Goal: Communication & Community: Answer question/provide support

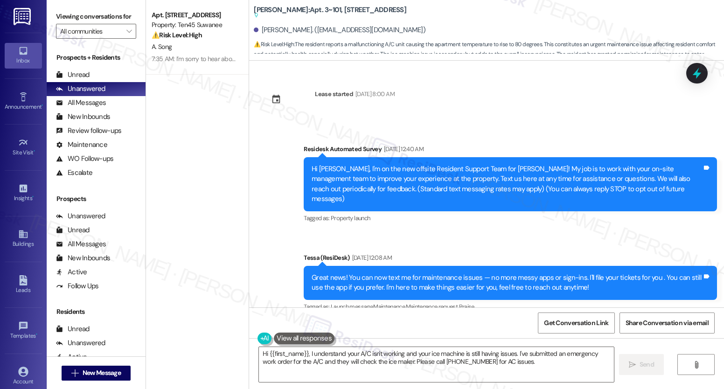
scroll to position [2154, 0]
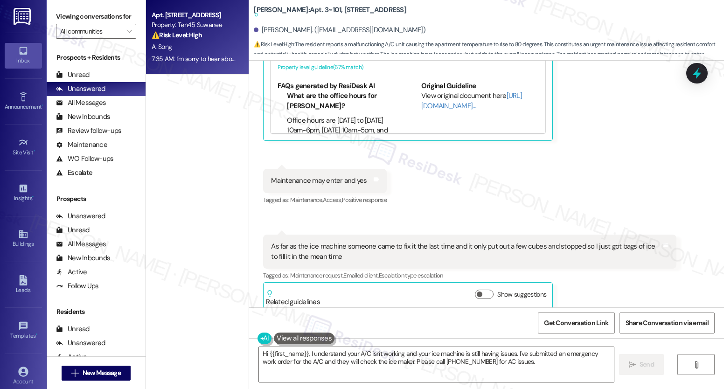
click at [200, 41] on div "A. Song" at bounding box center [195, 47] width 88 height 12
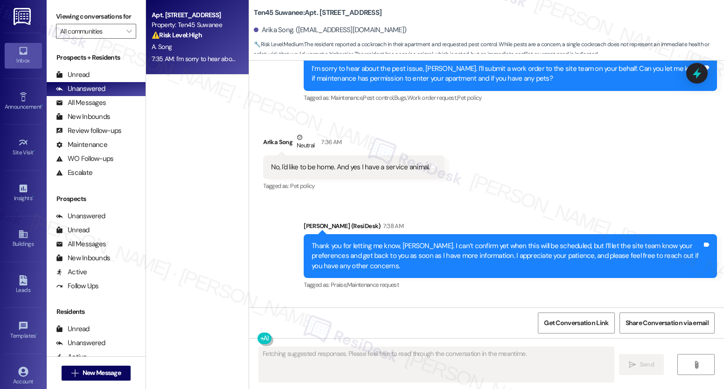
scroll to position [2745, 0]
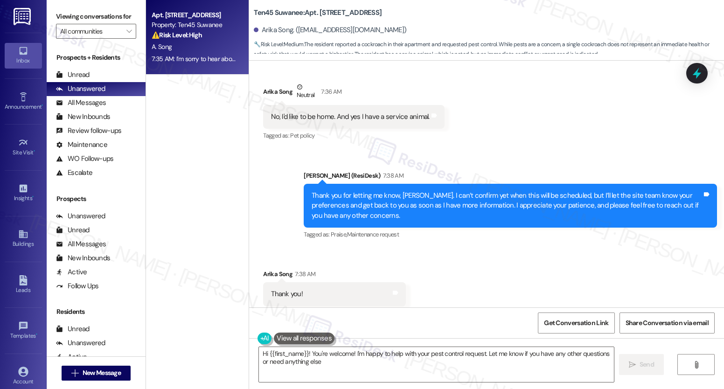
type textarea "Hi {{first_name}}! You're welcome! I'm happy to help with your pest control req…"
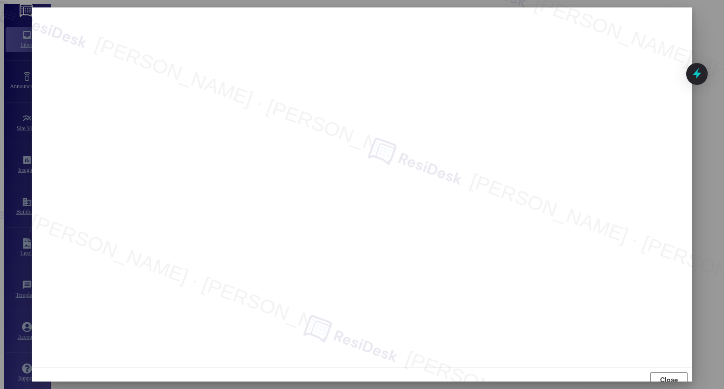
scroll to position [2235, 0]
drag, startPoint x: 658, startPoint y: 377, endPoint x: 652, endPoint y: 361, distance: 17.0
click at [658, 376] on span "Close" at bounding box center [668, 380] width 21 height 14
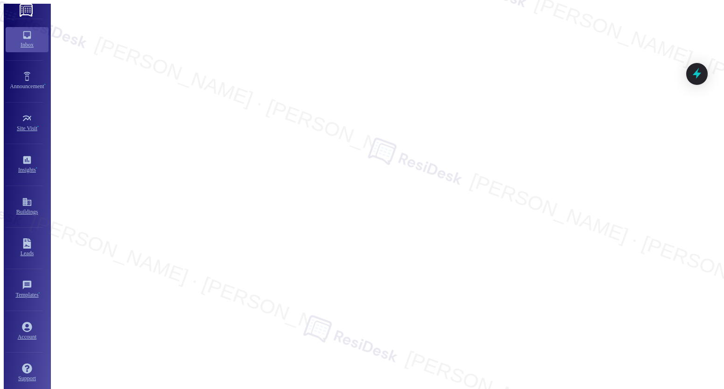
type textarea "Hi [PERSON_NAME]! I understand your concern about the rent due date. Let me che…"
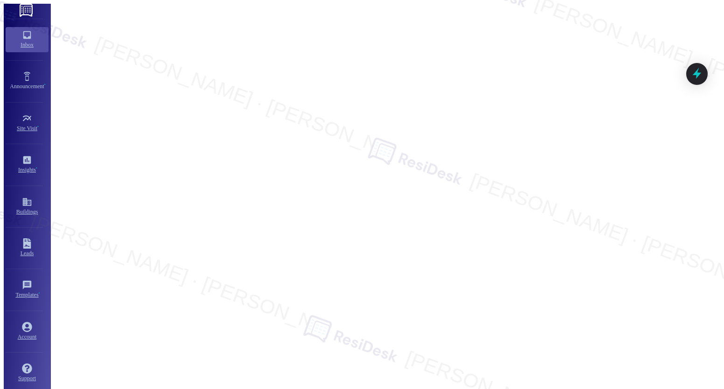
type textarea "Hi {{first_name}}, I'm happy to hear the AC unit and leak are fixed! The site t…"
type textarea "Fetching suggested responses. Please feel free to read through the conversation…"
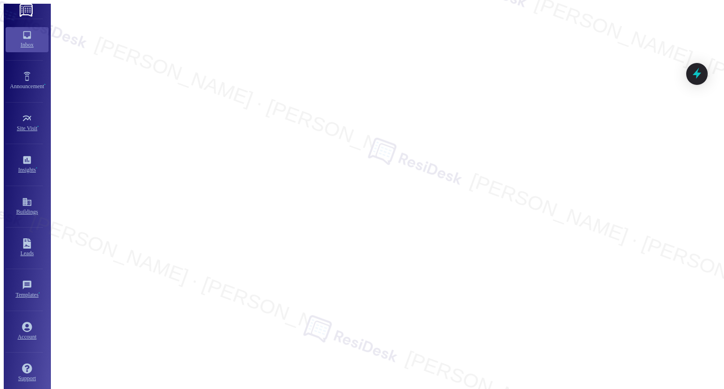
scroll to position [3215, 0]
type textarea "Hi {{first_name}}, I'm happy I could assist you! If you need anything else, ple…"
type textarea "Hi {{first_name}}! You're welcome! I'm happy to help with your pest control req…"
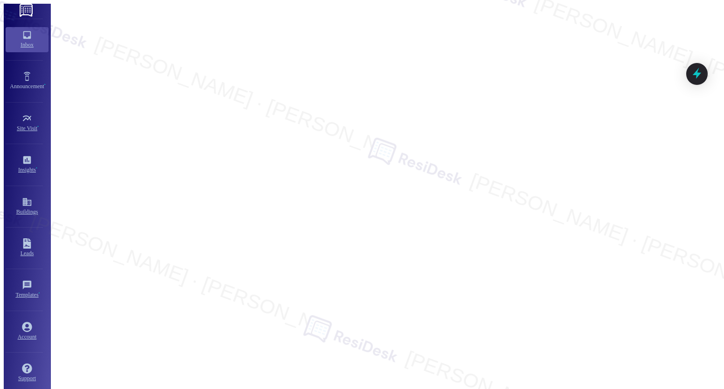
type textarea "Hey {{first_name}}! I'm happy I could help you with your parking situation. If …"
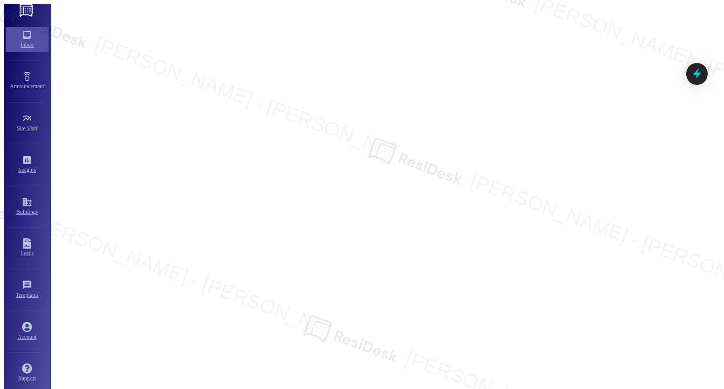
type textarea "Hi {{first_name}}! You're welcome! I'm happy to help with any requests or conce…"
type textarea "Fetching suggested responses. Please feel free to read through the conversation…"
type textarea "Hi {{first_name}}, I'm glad to hear the AC unit and leak were fixed! The site t…"
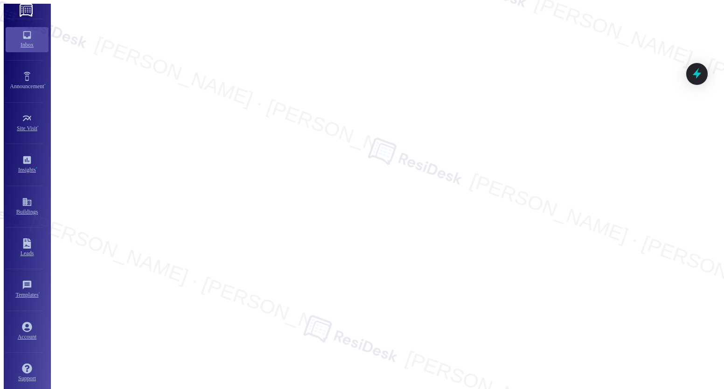
type textarea "Hi {{first_name}}, I'm happy to help with your pest control request! I've let t…"
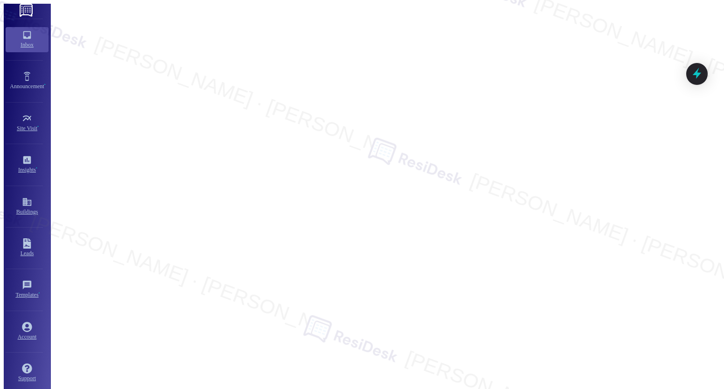
type textarea "Hi {{first_name}}, I'm so glad to hear you're enjoying your home! If you're wil…"
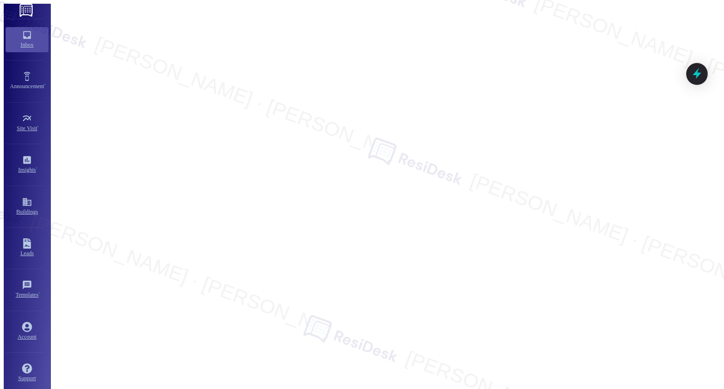
type textarea "Hi {{first_name}}, I understand your concern about the AC. I'll reach out to th…"
type textarea "Hi {{first_name}}, I'm so glad to hear you're enjoying your home! If you're wil…"
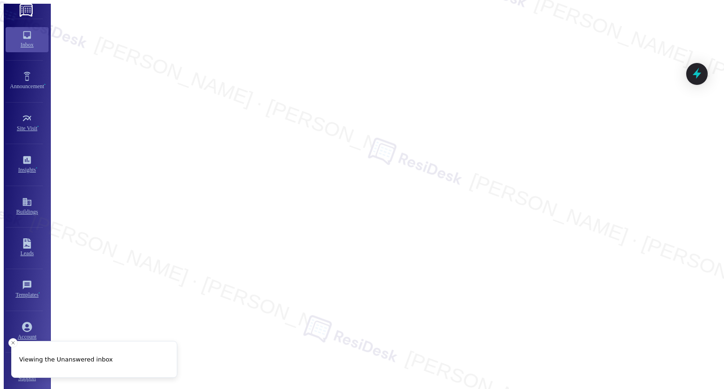
scroll to position [0, 0]
type textarea "Hi {{first_name}}, I'm so glad to hear you're enjoying your home! If you're wil…"
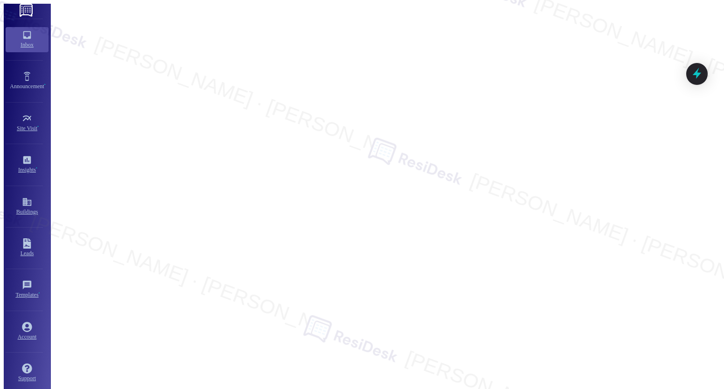
scroll to position [34546, 0]
type textarea "Hi {{first_name}}! I'm happy to check on the flooring work for you. Let me conf…"
type textarea "Fetching suggested responses. Please feel free to read through the conversation…"
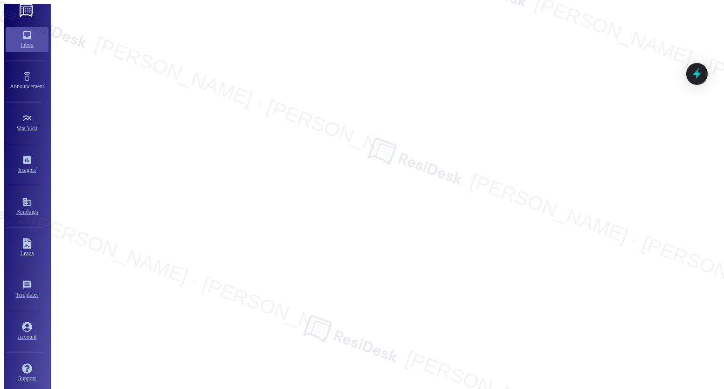
type textarea "Hi {{first_name}}! I'm happy to check on the flooring work for you. Let me cont…"
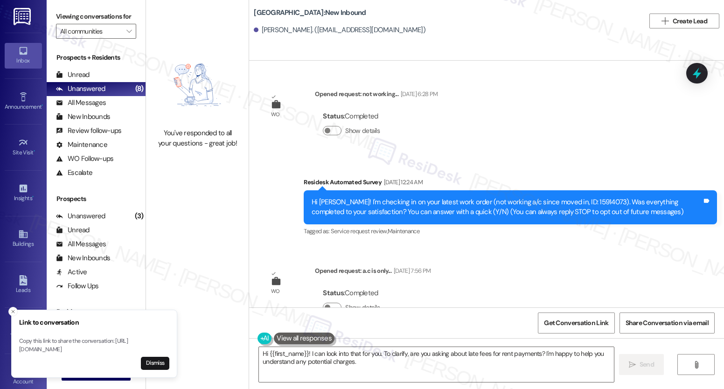
scroll to position [5236, 0]
